Goal: Complete application form: Complete application form

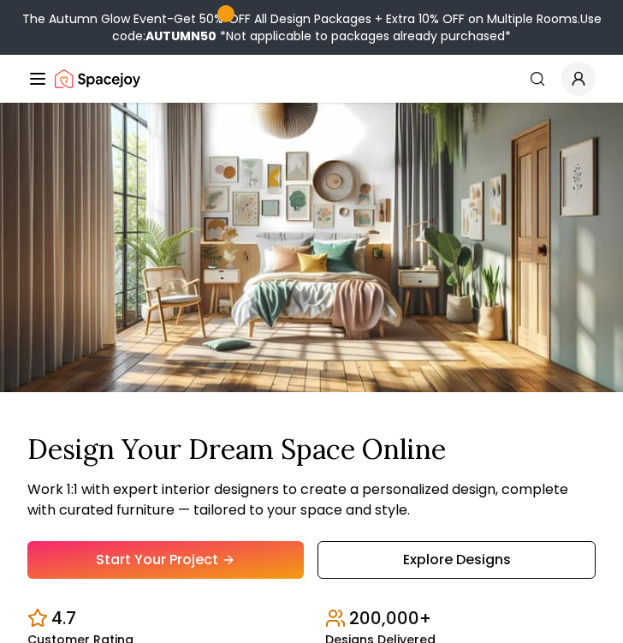
click at [230, 557] on icon "Hero section" at bounding box center [231, 561] width 4 height 8
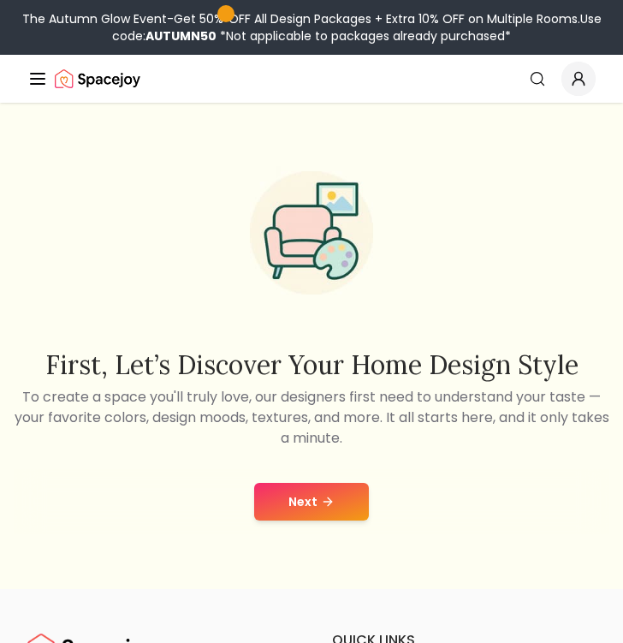
click at [299, 499] on button "Next" at bounding box center [311, 502] width 115 height 38
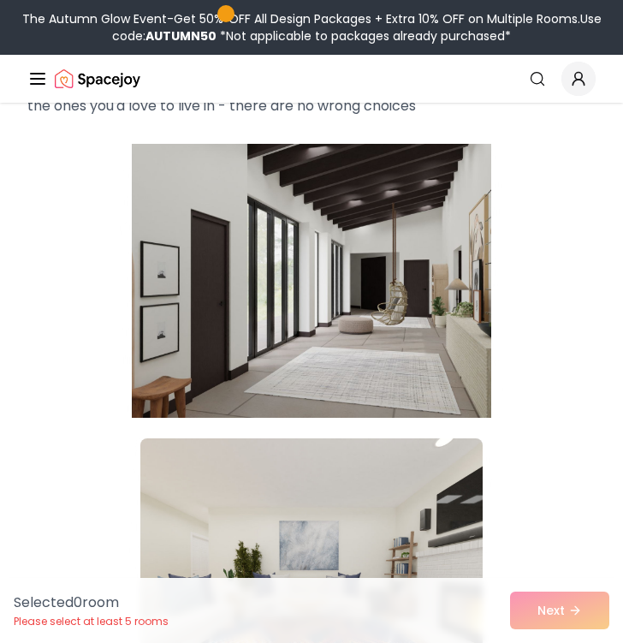
click at [341, 355] on img at bounding box center [312, 281] width 360 height 288
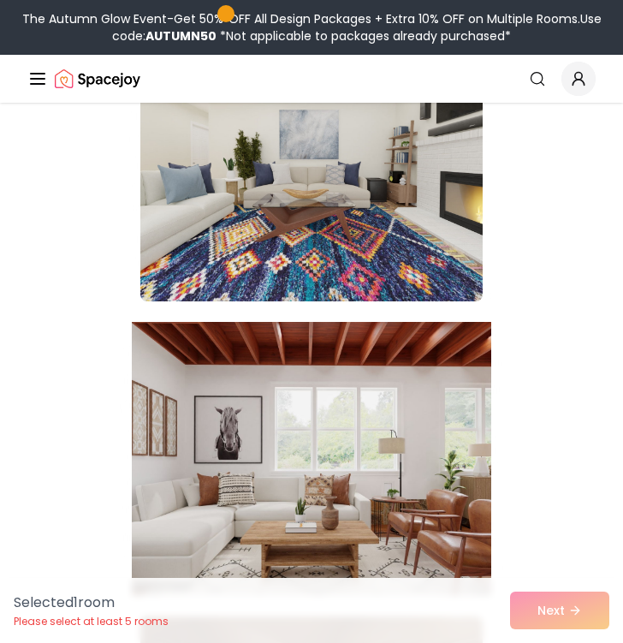
click at [341, 366] on img at bounding box center [312, 459] width 360 height 288
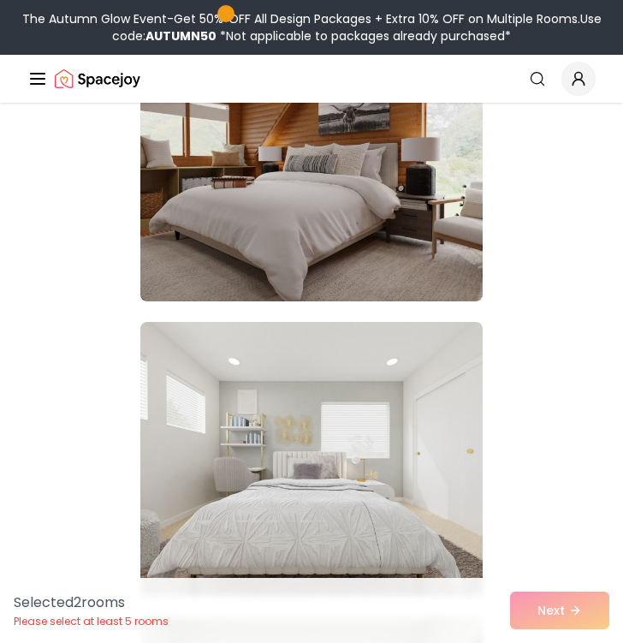
scroll to position [1169, 0]
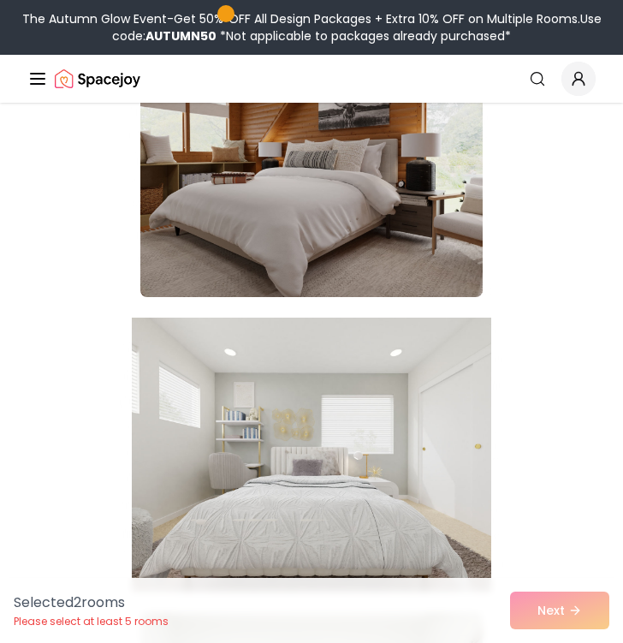
click at [334, 393] on img at bounding box center [312, 455] width 360 height 288
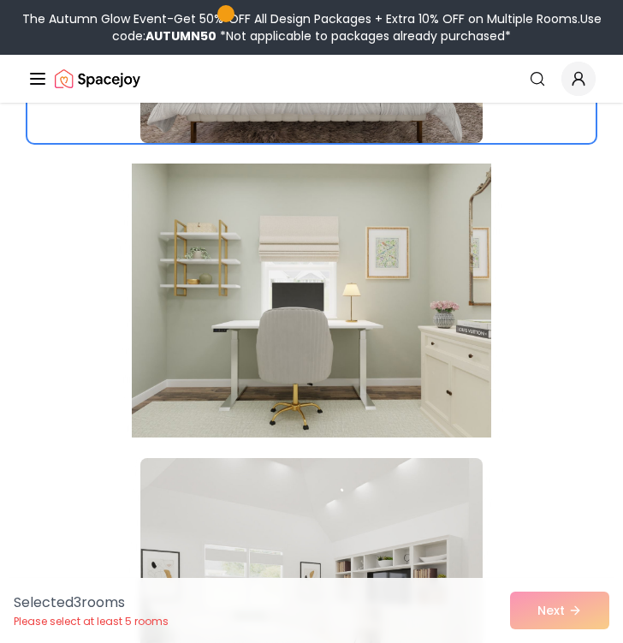
click at [337, 395] on img at bounding box center [312, 301] width 360 height 288
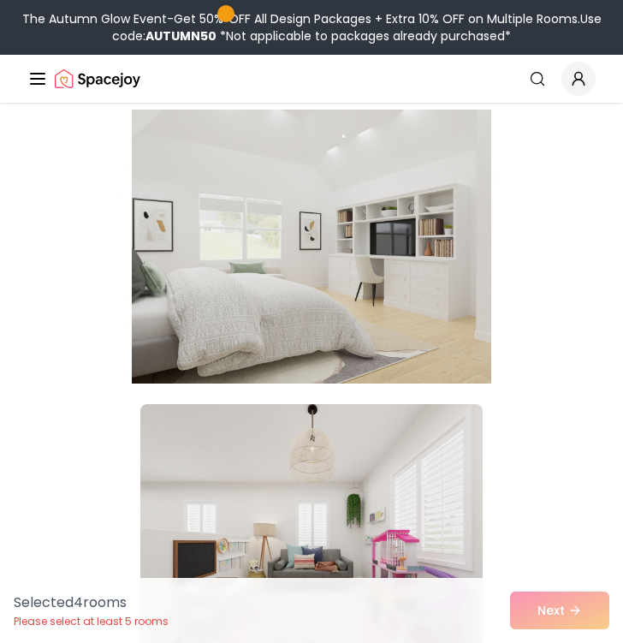
click at [361, 295] on img at bounding box center [312, 247] width 360 height 288
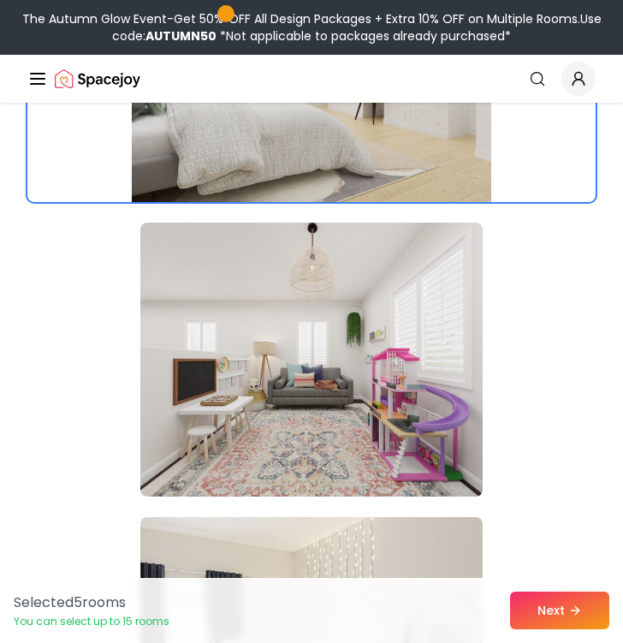
scroll to position [2158, 0]
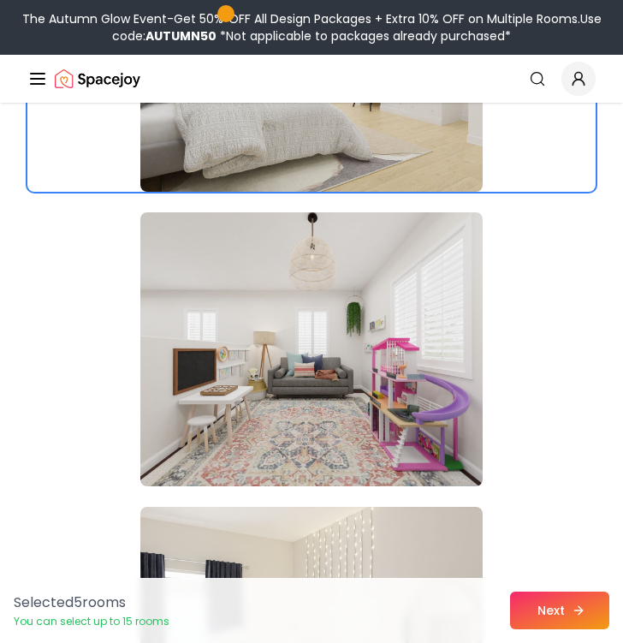
click at [547, 595] on button "Next" at bounding box center [559, 611] width 99 height 38
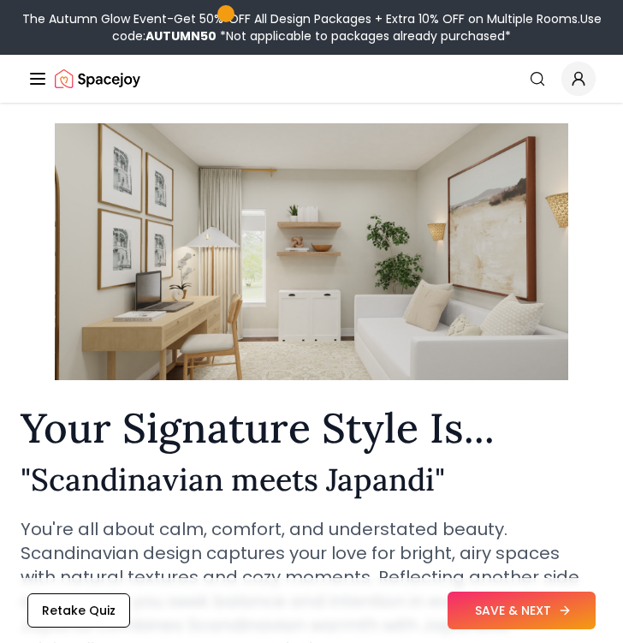
click at [524, 617] on button "SAVE & NEXT" at bounding box center [522, 611] width 148 height 38
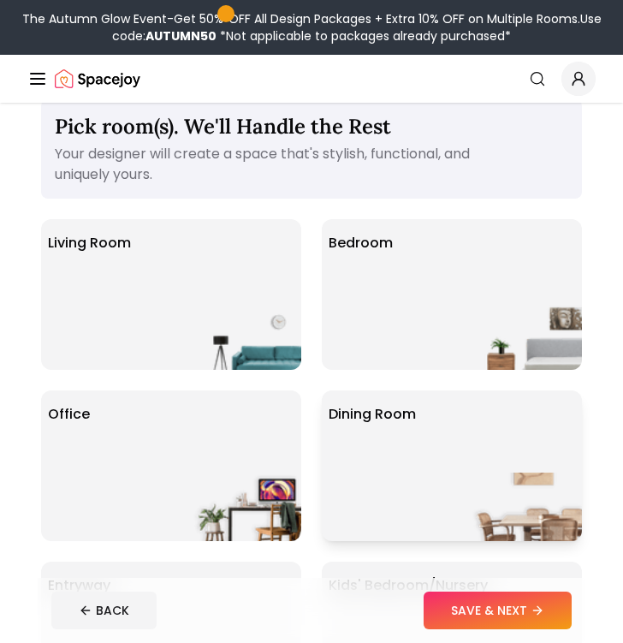
scroll to position [26, 0]
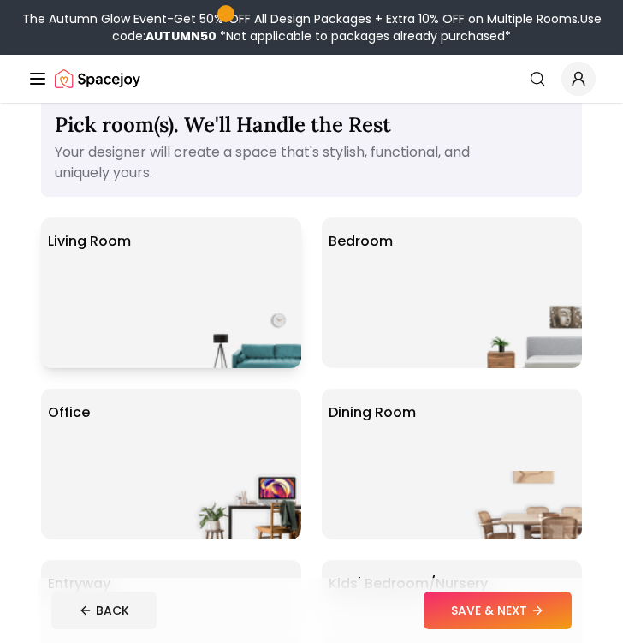
click at [251, 314] on img at bounding box center [247, 334] width 110 height 69
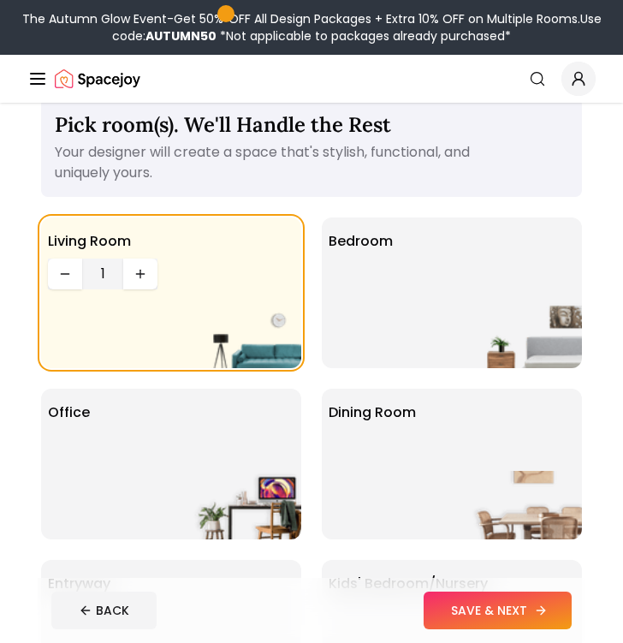
click at [482, 609] on button "SAVE & NEXT" at bounding box center [498, 611] width 148 height 38
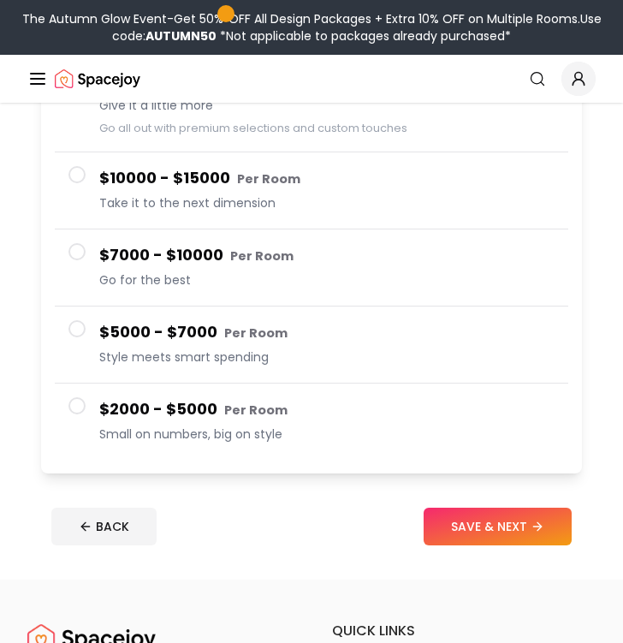
scroll to position [268, 0]
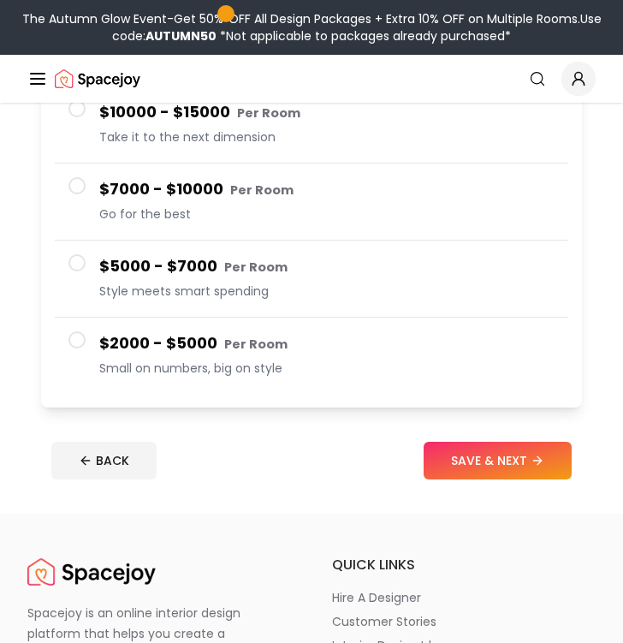
click at [264, 350] on small "Per Room" at bounding box center [255, 344] width 63 height 17
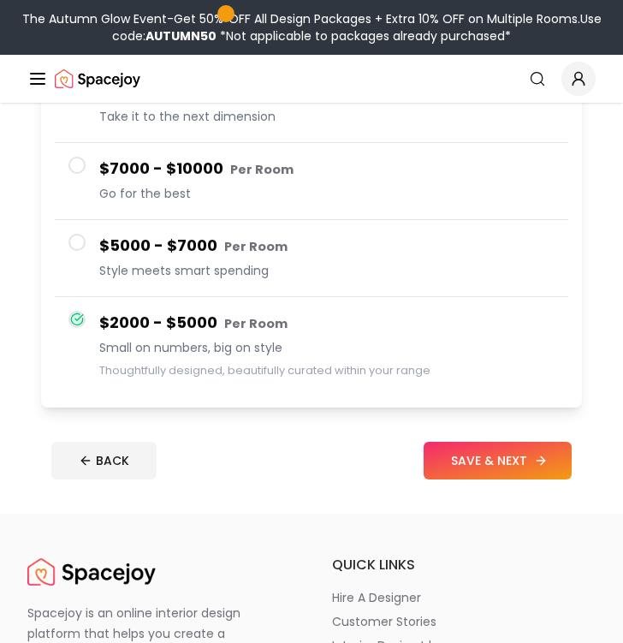
click at [478, 468] on button "SAVE & NEXT" at bounding box center [498, 461] width 148 height 38
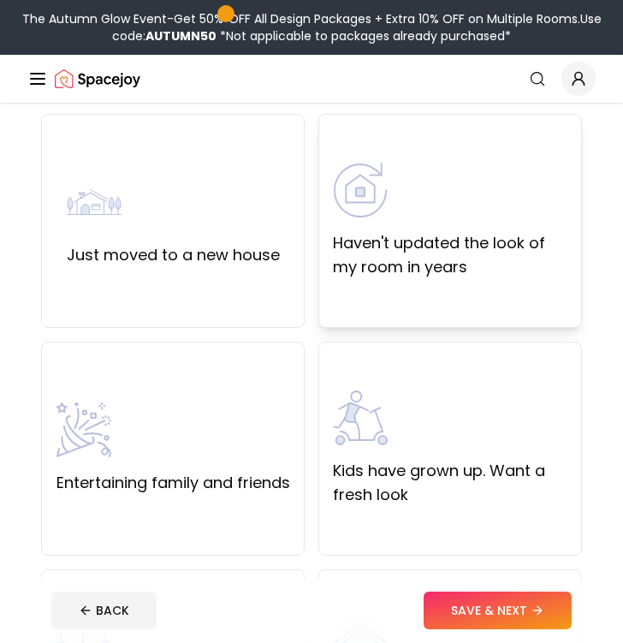
scroll to position [139, 0]
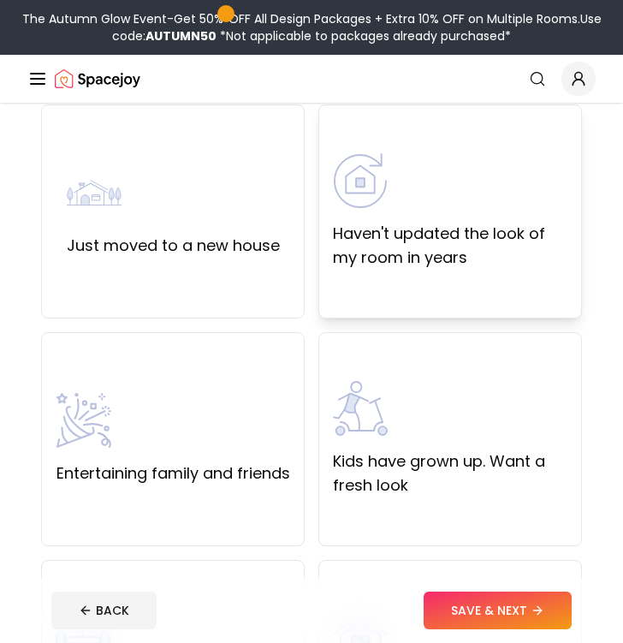
click at [422, 269] on label "Haven't updated the look of my room in years" at bounding box center [450, 246] width 235 height 48
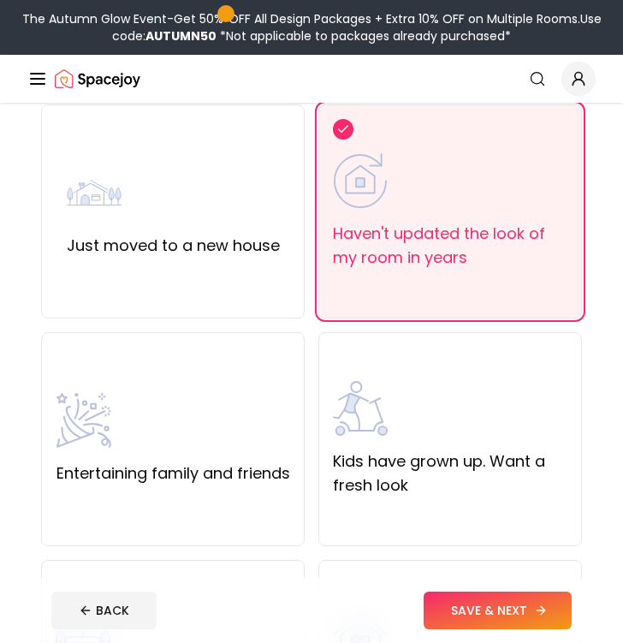
click at [472, 618] on button "SAVE & NEXT" at bounding box center [498, 611] width 148 height 38
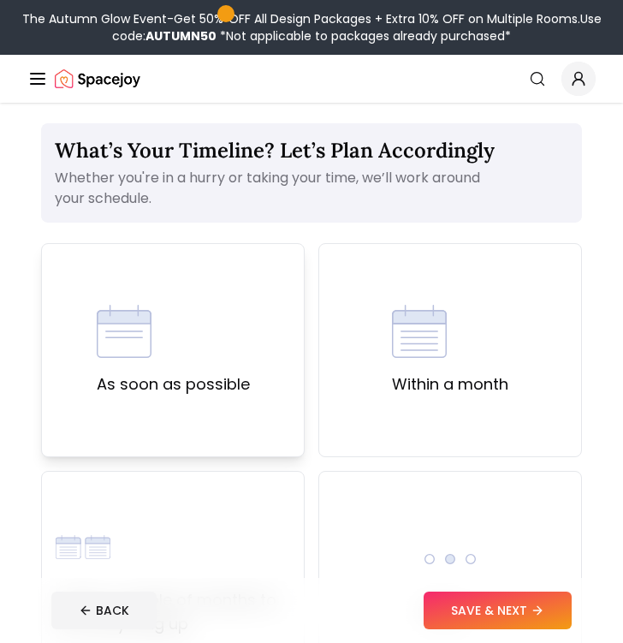
click at [244, 421] on div "As soon as possible" at bounding box center [173, 350] width 264 height 214
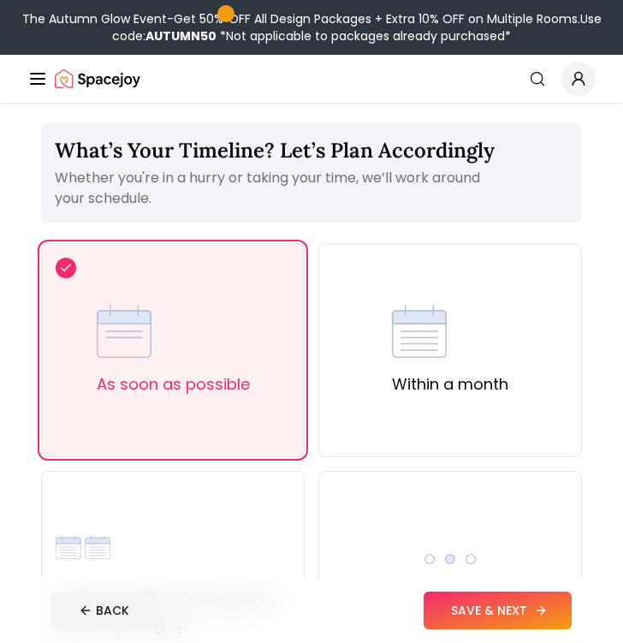
click at [479, 595] on button "SAVE & NEXT" at bounding box center [498, 611] width 148 height 38
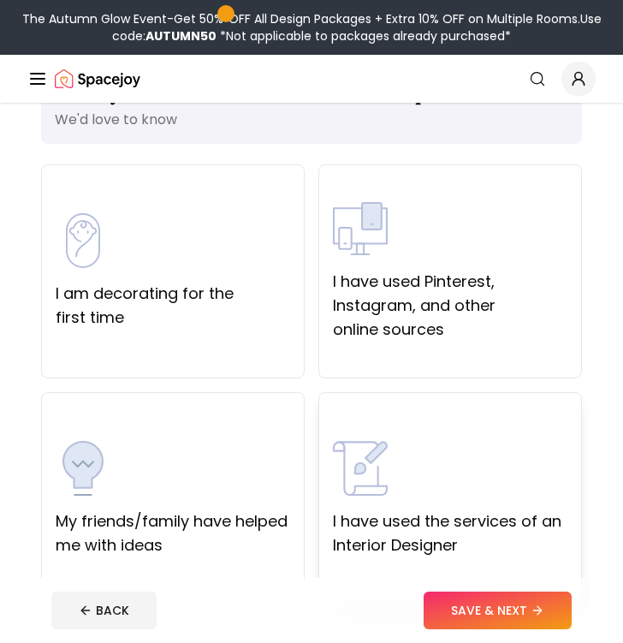
scroll to position [64, 0]
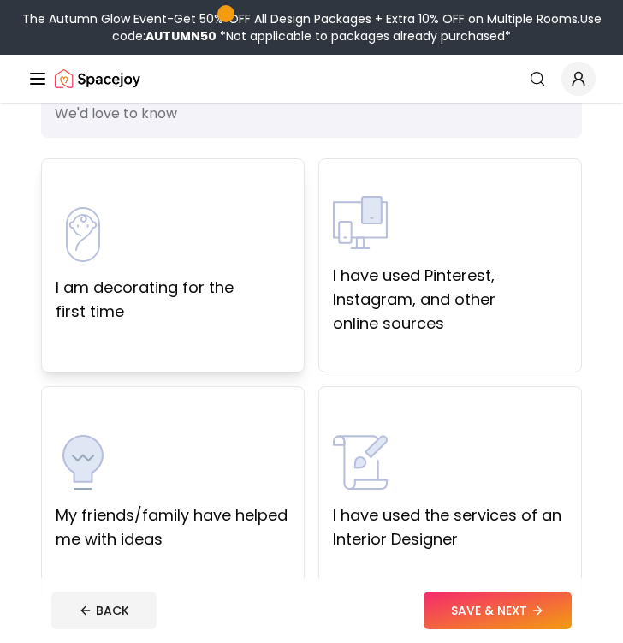
click at [231, 320] on label "I am decorating for the first time" at bounding box center [173, 300] width 235 height 48
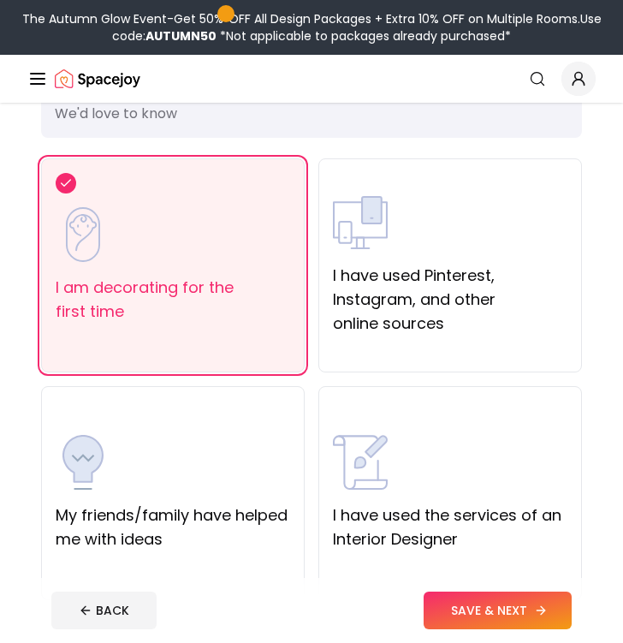
click at [451, 602] on button "SAVE & NEXT" at bounding box center [498, 611] width 148 height 38
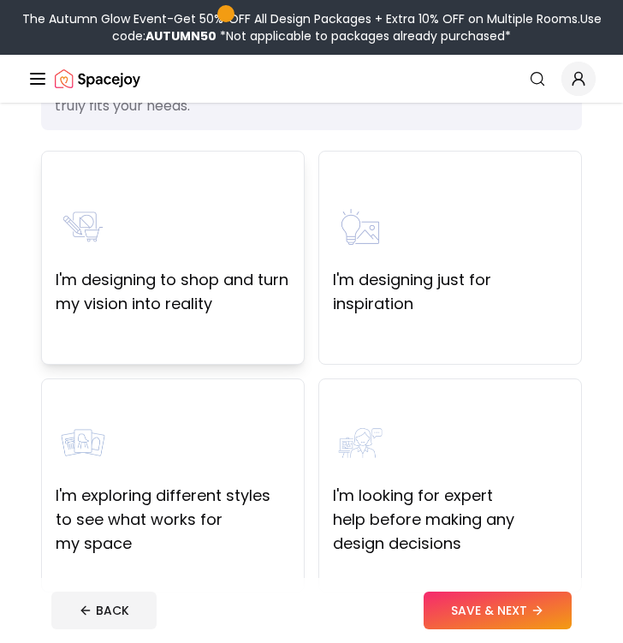
scroll to position [125, 0]
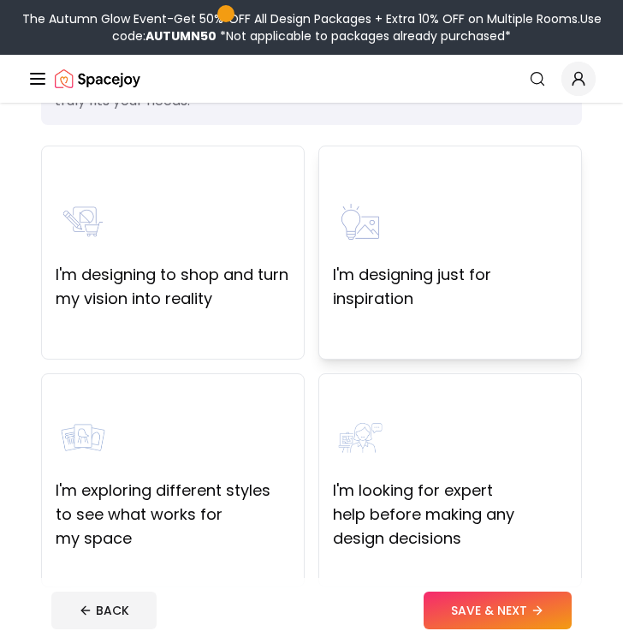
click at [391, 319] on div "I'm designing just for inspiration" at bounding box center [451, 253] width 264 height 214
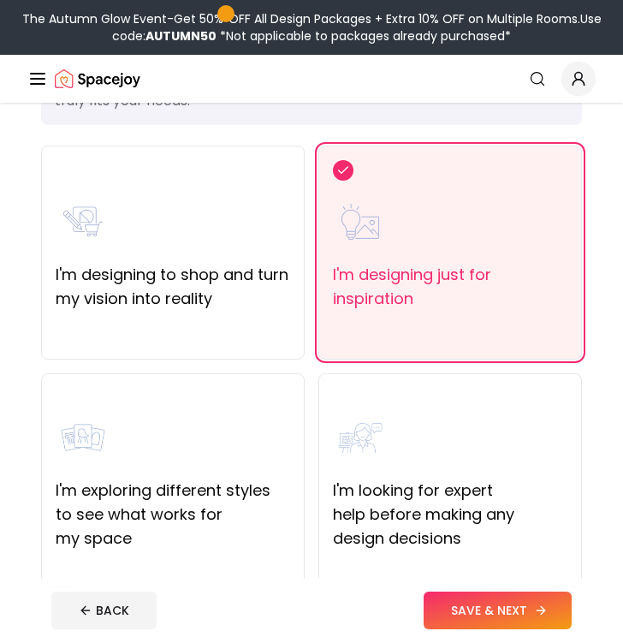
click at [510, 603] on button "SAVE & NEXT" at bounding box center [498, 611] width 148 height 38
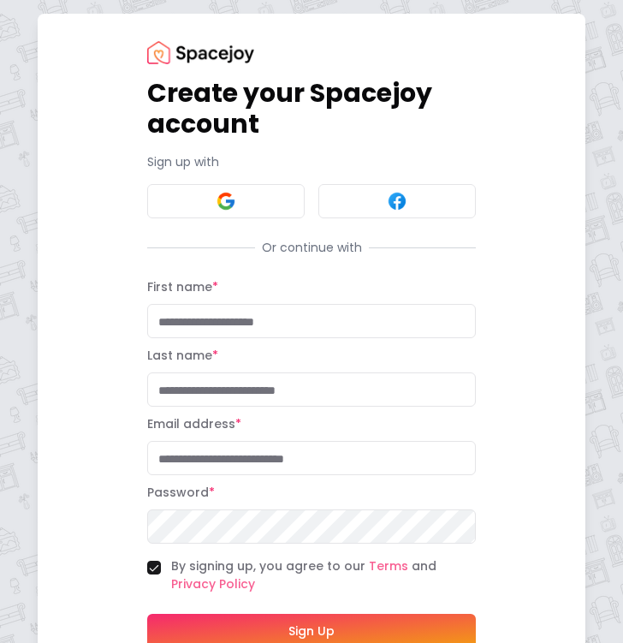
scroll to position [70, 0]
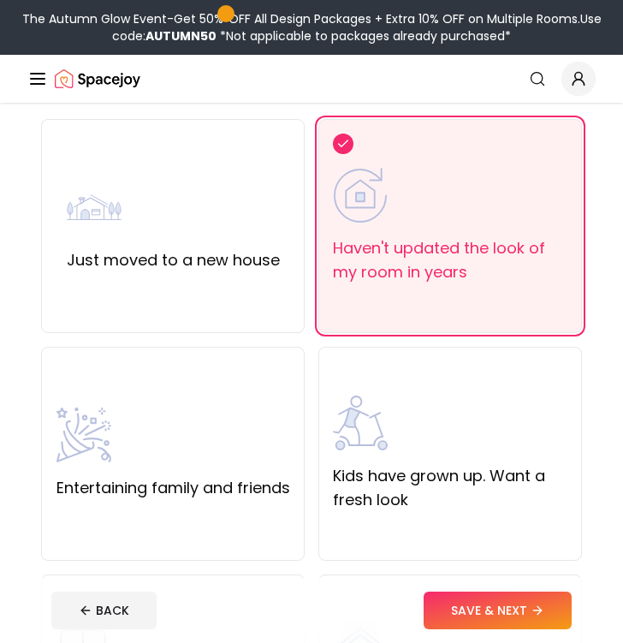
scroll to position [139, 0]
